Goal: Browse casually: Explore the website without a specific task or goal

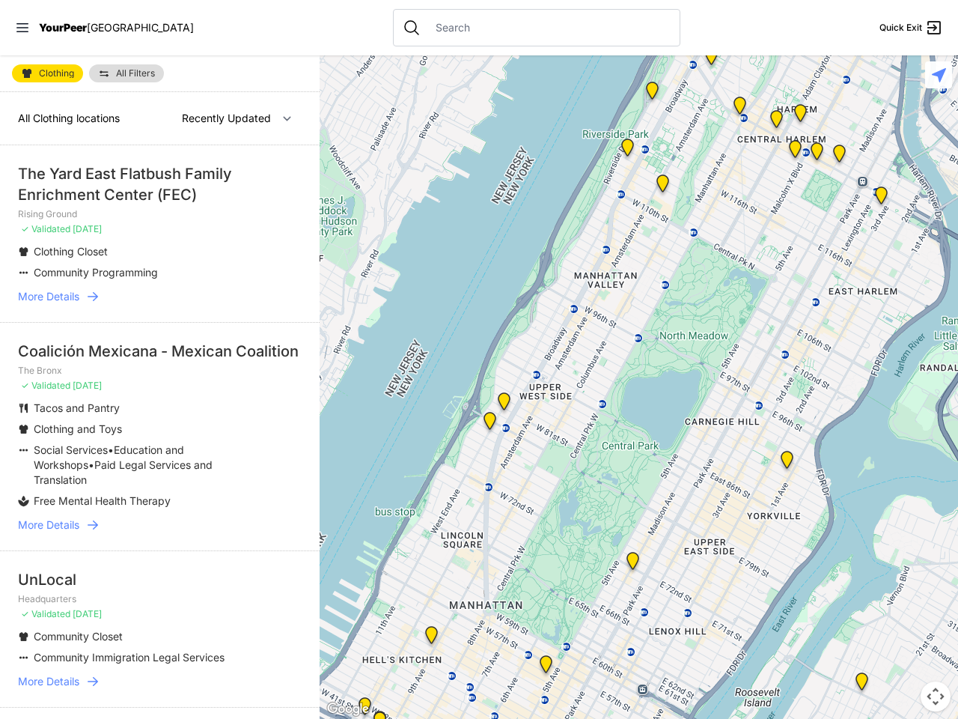
click at [22, 28] on icon at bounding box center [22, 27] width 12 height 9
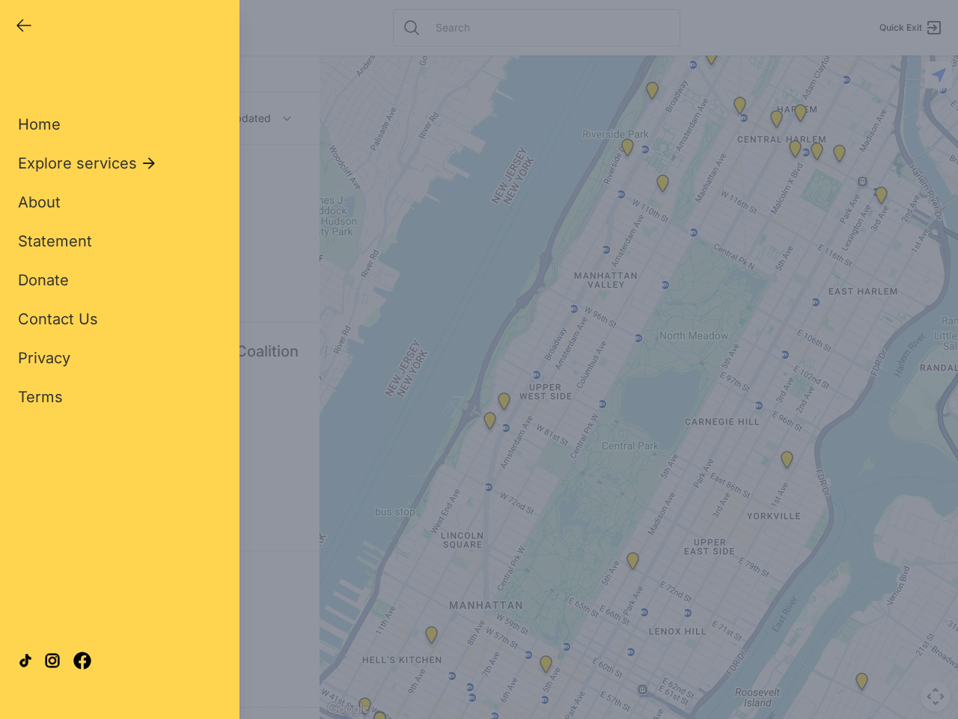
click at [639, 387] on div "Close panel YourPeer [GEOGRAPHIC_DATA] Quick Exit Single Adult Families Soup Ki…" at bounding box center [479, 359] width 958 height 719
click at [633, 564] on div "Close panel YourPeer [GEOGRAPHIC_DATA] Quick Exit Single Adult Families Soup Ki…" at bounding box center [479, 359] width 958 height 719
click at [652, 94] on div "Close panel YourPeer [GEOGRAPHIC_DATA] Quick Exit Single Adult Families Soup Ki…" at bounding box center [479, 359] width 958 height 719
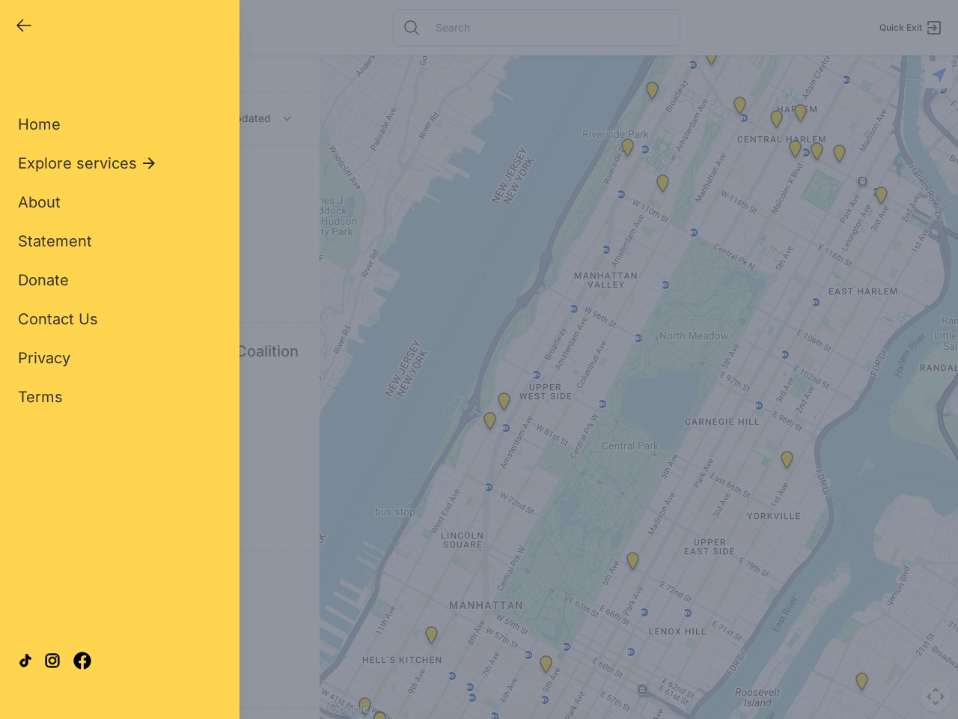
click at [711, 59] on div "Close panel YourPeer [GEOGRAPHIC_DATA] Quick Exit Single Adult Families Soup Ki…" at bounding box center [479, 359] width 958 height 719
click at [740, 109] on div "Close panel YourPeer [GEOGRAPHIC_DATA] Quick Exit Single Adult Families Soup Ki…" at bounding box center [479, 359] width 958 height 719
click at [776, 122] on div "Close panel YourPeer [GEOGRAPHIC_DATA] Quick Exit Single Adult Families Soup Ki…" at bounding box center [479, 359] width 958 height 719
click at [881, 198] on div "Close panel YourPeer [GEOGRAPHIC_DATA] Quick Exit Single Adult Families Soup Ki…" at bounding box center [479, 359] width 958 height 719
